Goal: Transaction & Acquisition: Download file/media

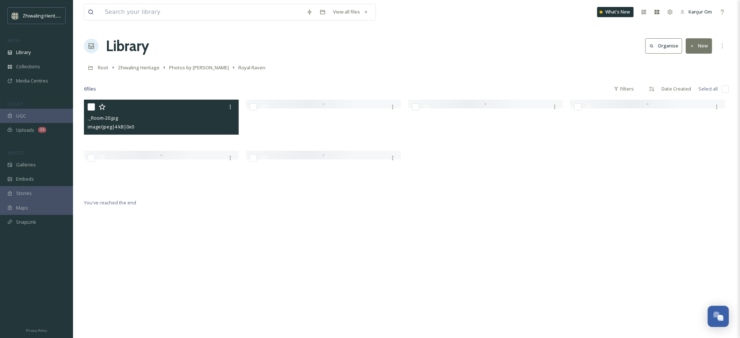
scroll to position [92, 0]
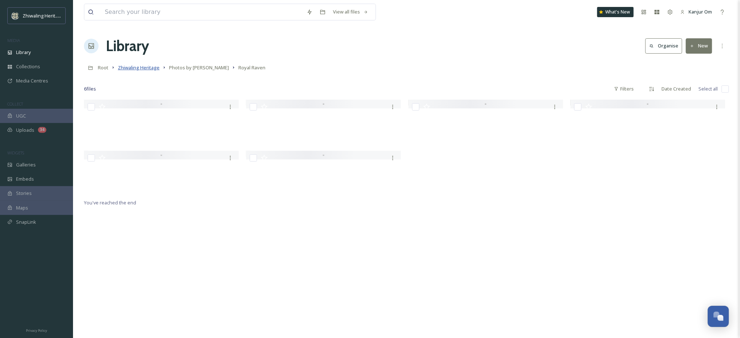
click at [133, 67] on span "Zhiwaling Heritage" at bounding box center [139, 67] width 42 height 7
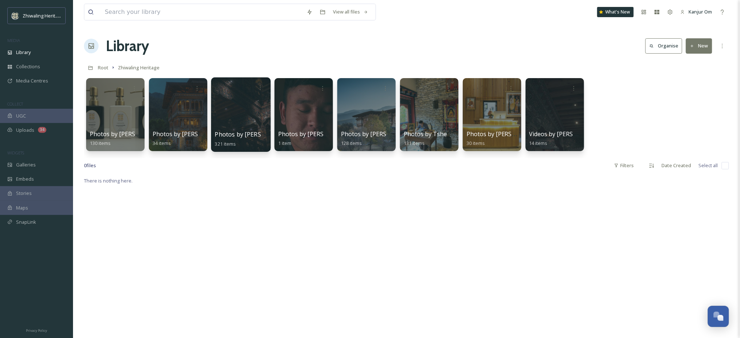
click at [252, 104] on div at bounding box center [241, 114] width 60 height 75
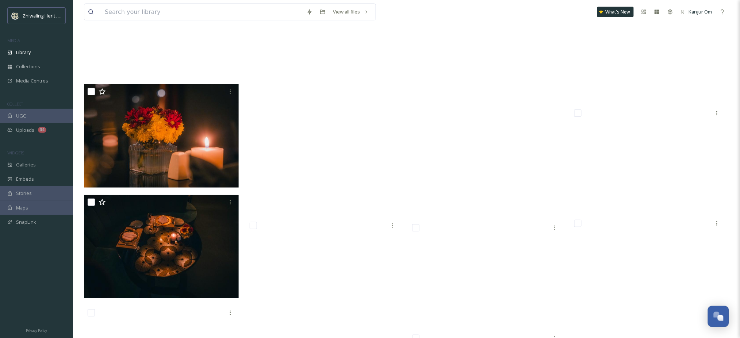
scroll to position [12686, 0]
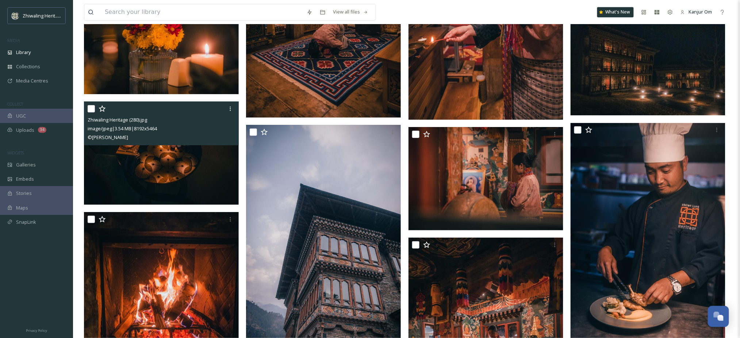
click at [190, 151] on img at bounding box center [161, 153] width 155 height 103
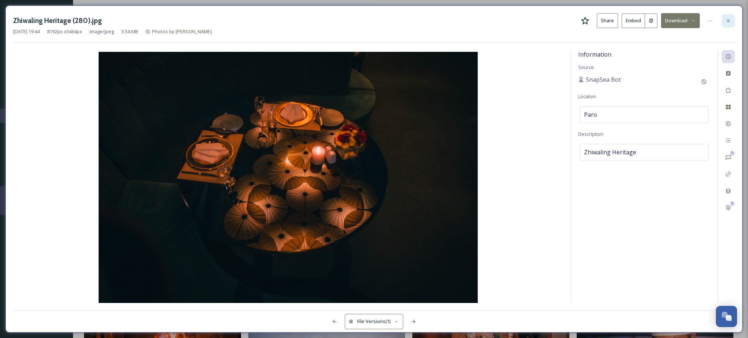
click at [728, 21] on icon at bounding box center [728, 21] width 6 height 6
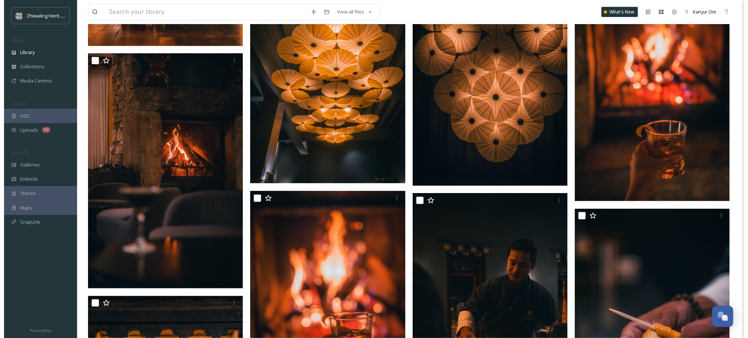
scroll to position [13501, 0]
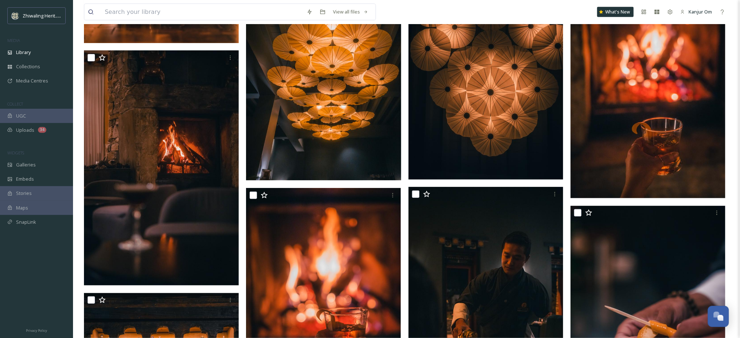
click at [501, 121] on img at bounding box center [486, 64] width 155 height 232
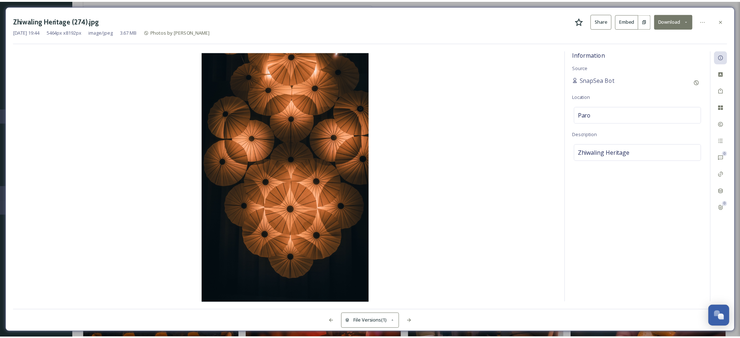
scroll to position [13507, 0]
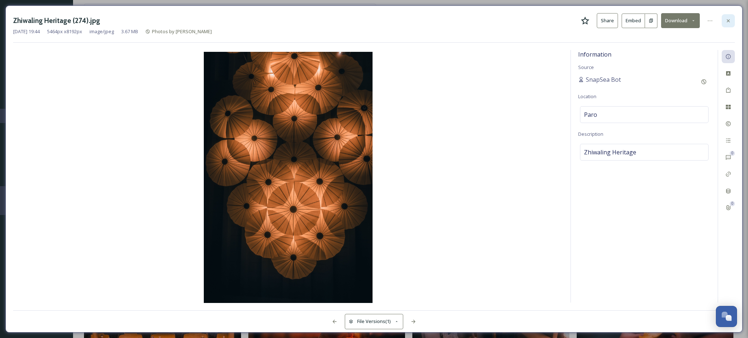
click at [729, 23] on div at bounding box center [728, 20] width 13 height 13
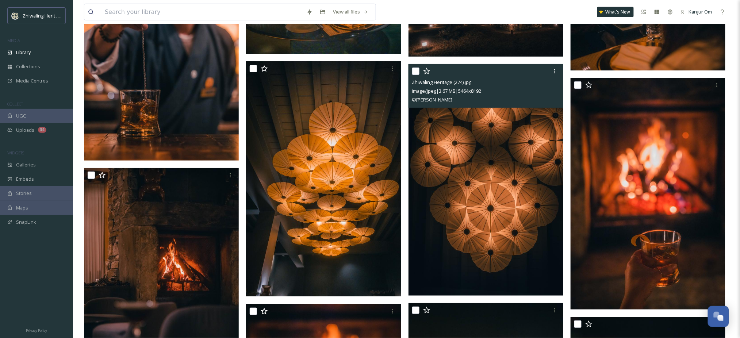
scroll to position [13390, 0]
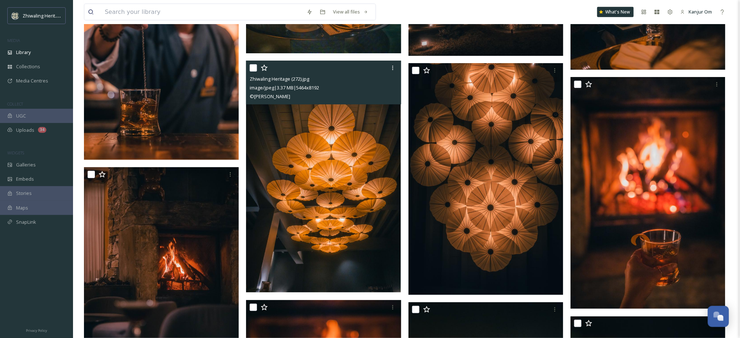
click at [273, 202] on img at bounding box center [323, 177] width 155 height 232
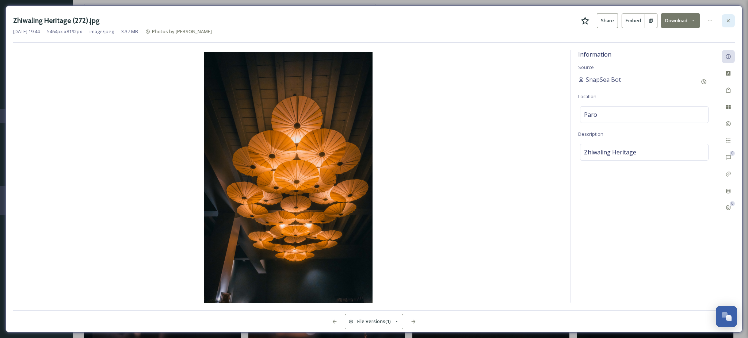
click at [730, 22] on icon at bounding box center [728, 21] width 6 height 6
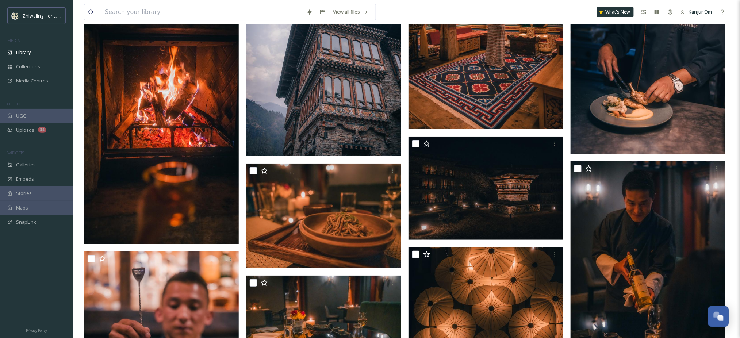
scroll to position [13152, 0]
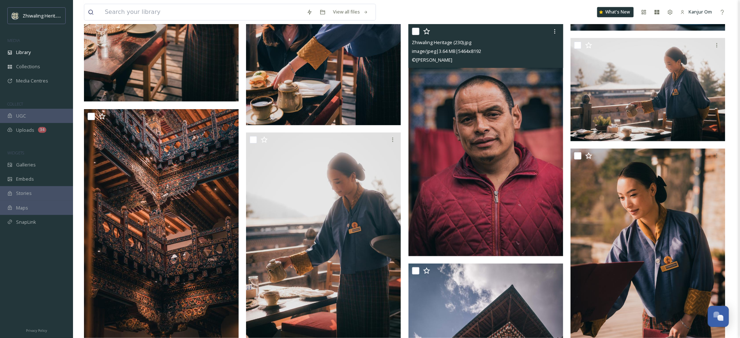
scroll to position [10917, 0]
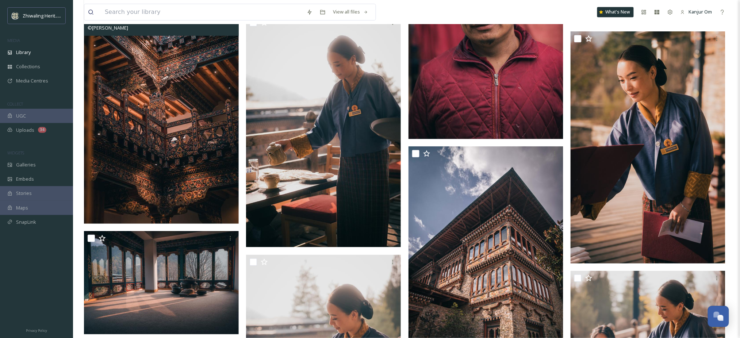
click at [150, 171] on img at bounding box center [161, 108] width 155 height 232
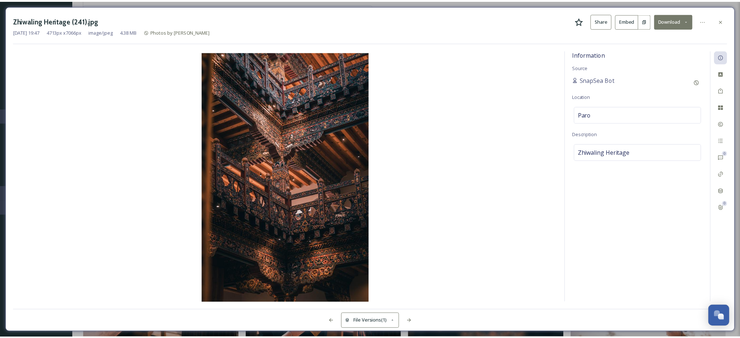
scroll to position [10824, 0]
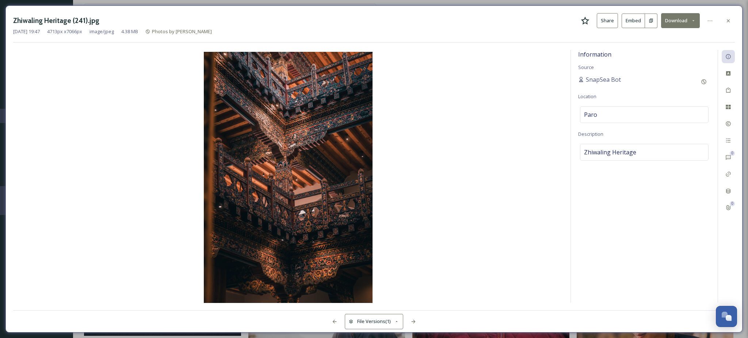
click at [679, 23] on button "Download" at bounding box center [680, 20] width 39 height 15
click at [672, 38] on span "Download Original (4713 x 7066)" at bounding box center [661, 37] width 69 height 7
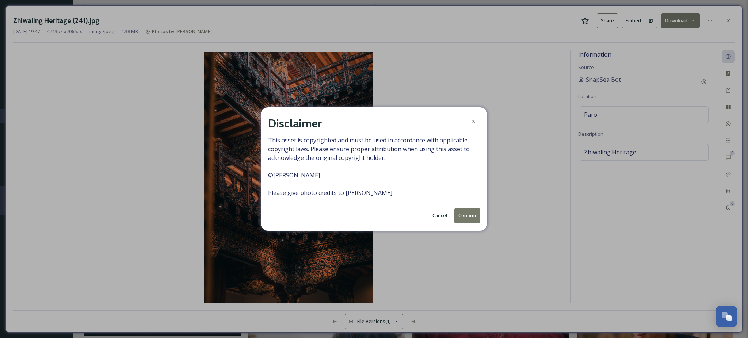
click at [461, 213] on button "Confirm" at bounding box center [467, 215] width 26 height 15
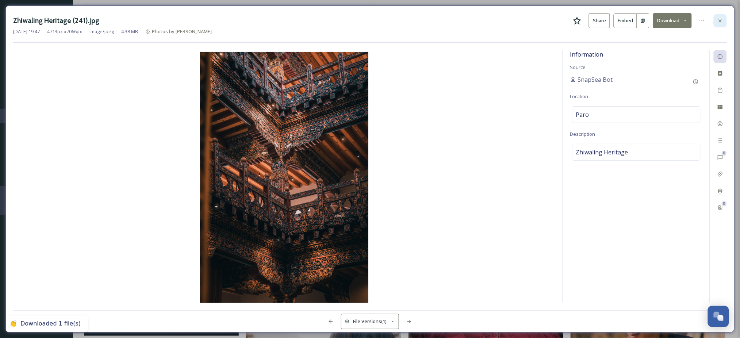
click at [722, 22] on icon at bounding box center [720, 20] width 3 height 3
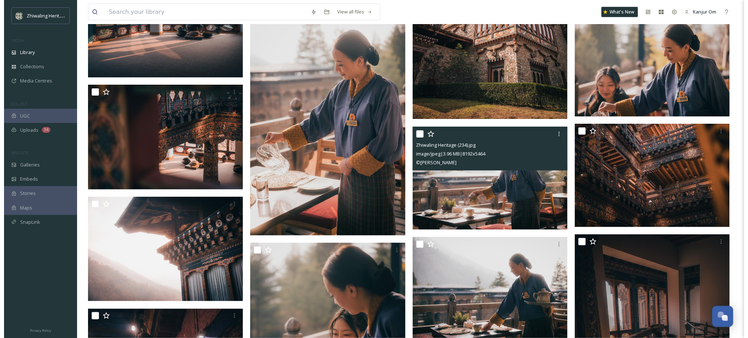
scroll to position [11337, 0]
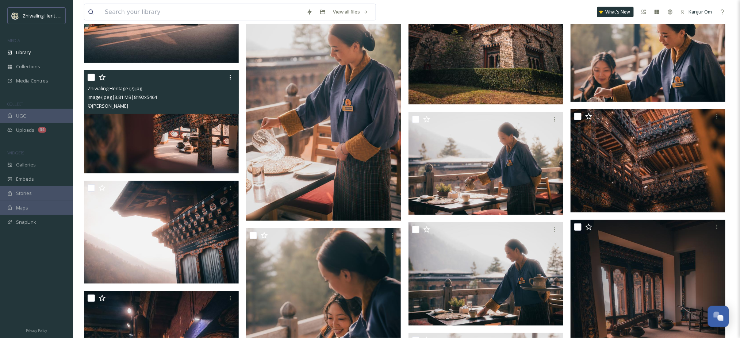
click at [182, 150] on img at bounding box center [161, 121] width 155 height 103
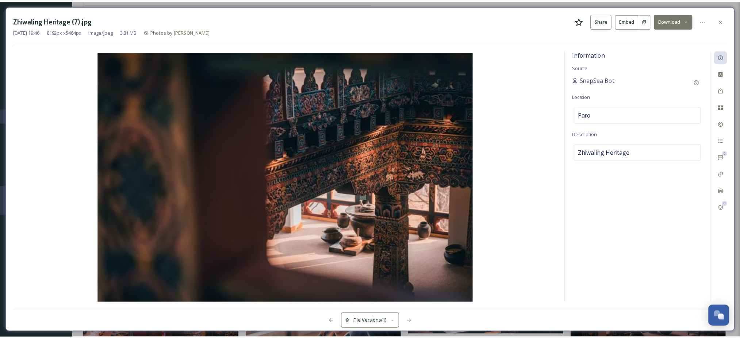
scroll to position [11340, 0]
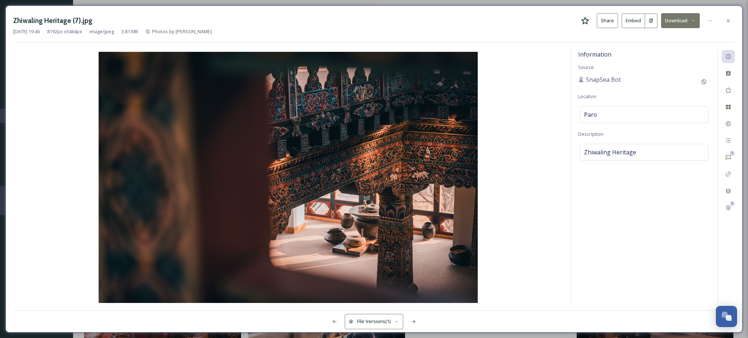
click at [684, 20] on button "Download" at bounding box center [680, 20] width 39 height 15
click at [656, 39] on span "Download Original (8192 x 5464)" at bounding box center [661, 37] width 69 height 7
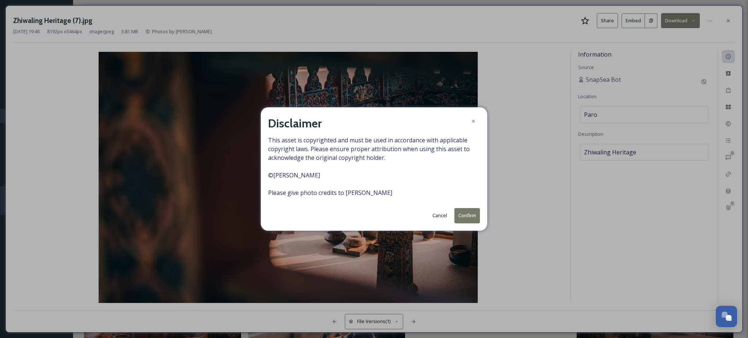
click at [467, 220] on button "Confirm" at bounding box center [467, 215] width 26 height 15
